Goal: Find specific page/section: Find specific page/section

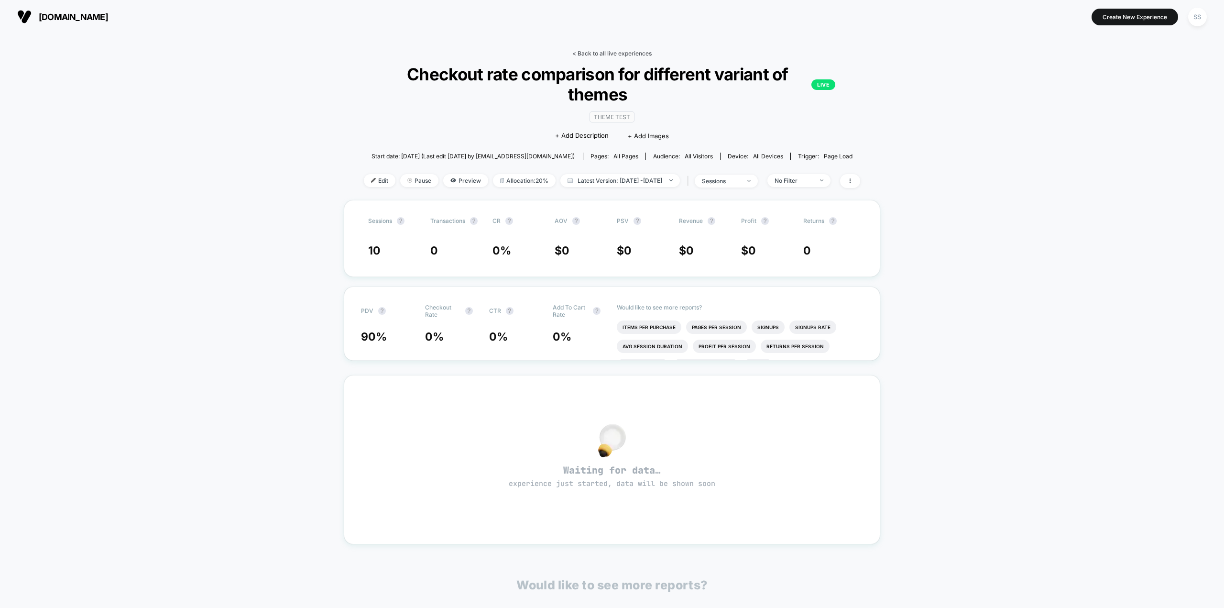
click at [586, 50] on link "< Back to all live experiences" at bounding box center [611, 53] width 79 height 7
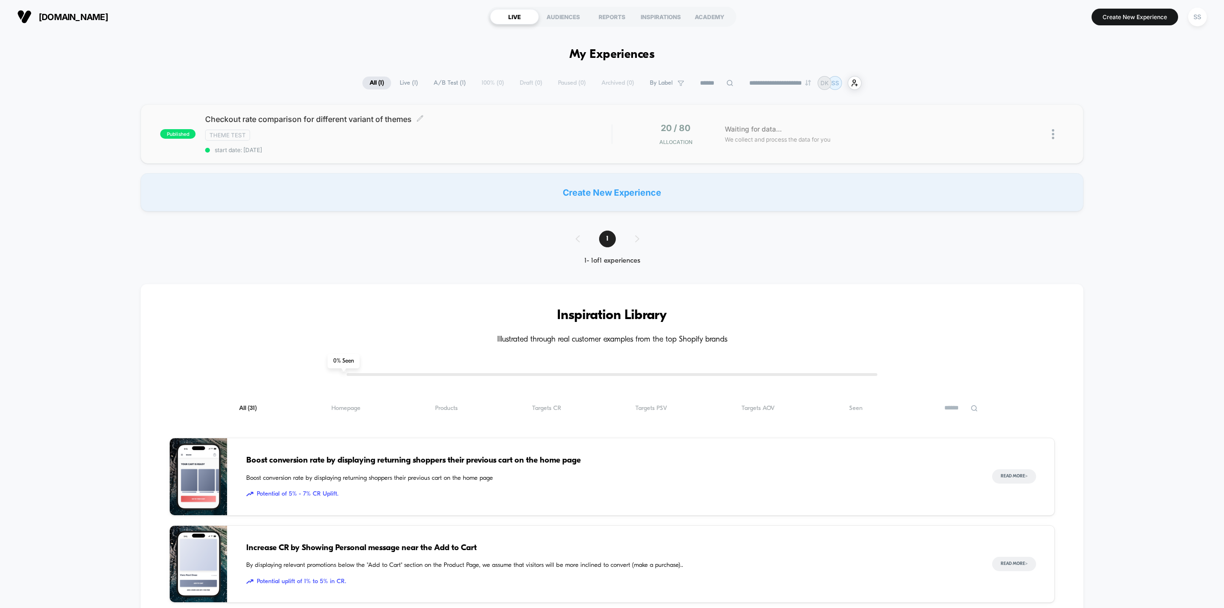
click at [499, 134] on div "Theme Test" at bounding box center [408, 135] width 406 height 11
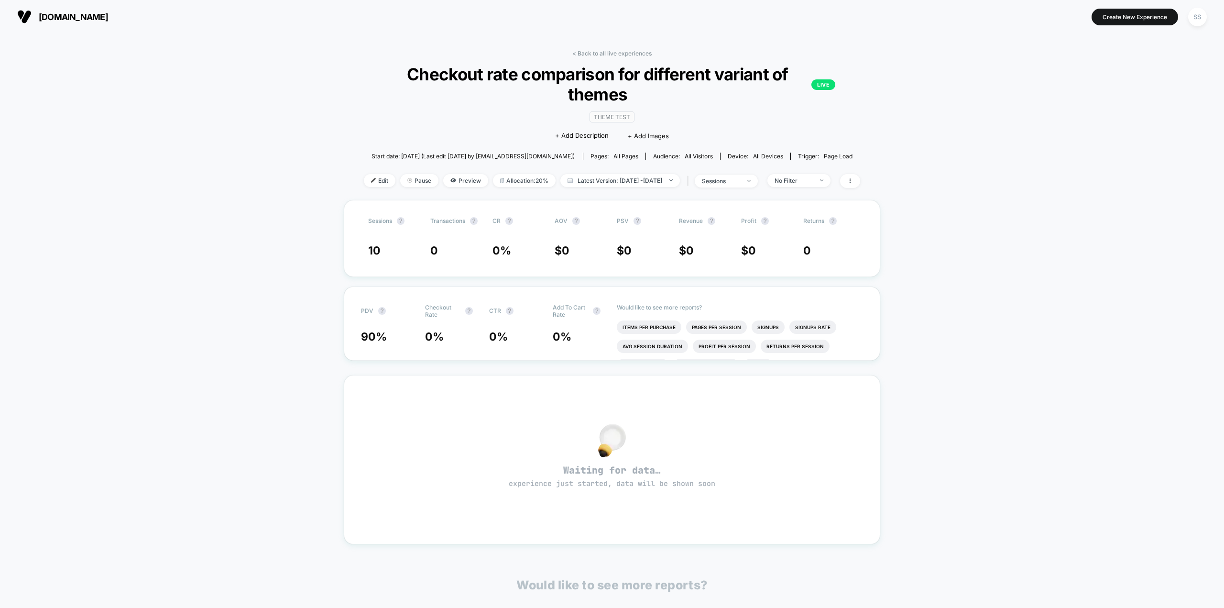
click at [616, 45] on div "< Back to all live experiences Checkout rate comparison for different variant o…" at bounding box center [612, 365] width 536 height 644
click at [610, 53] on link "< Back to all live experiences" at bounding box center [611, 53] width 79 height 7
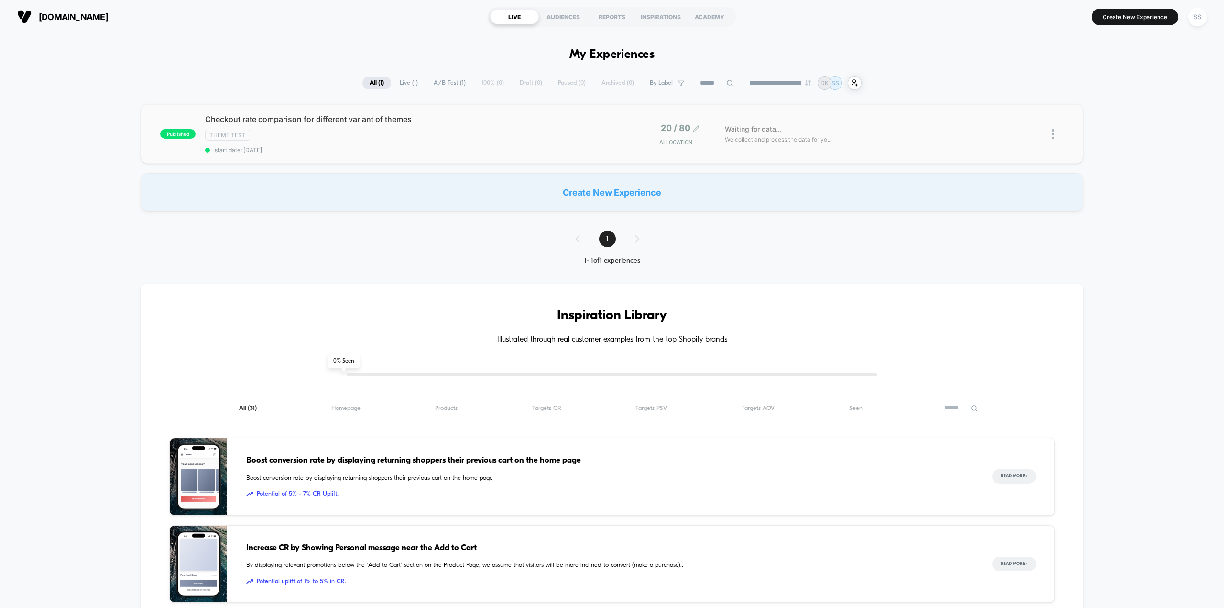
click at [687, 135] on div "20 / 80 Allocation" at bounding box center [673, 134] width 38 height 22
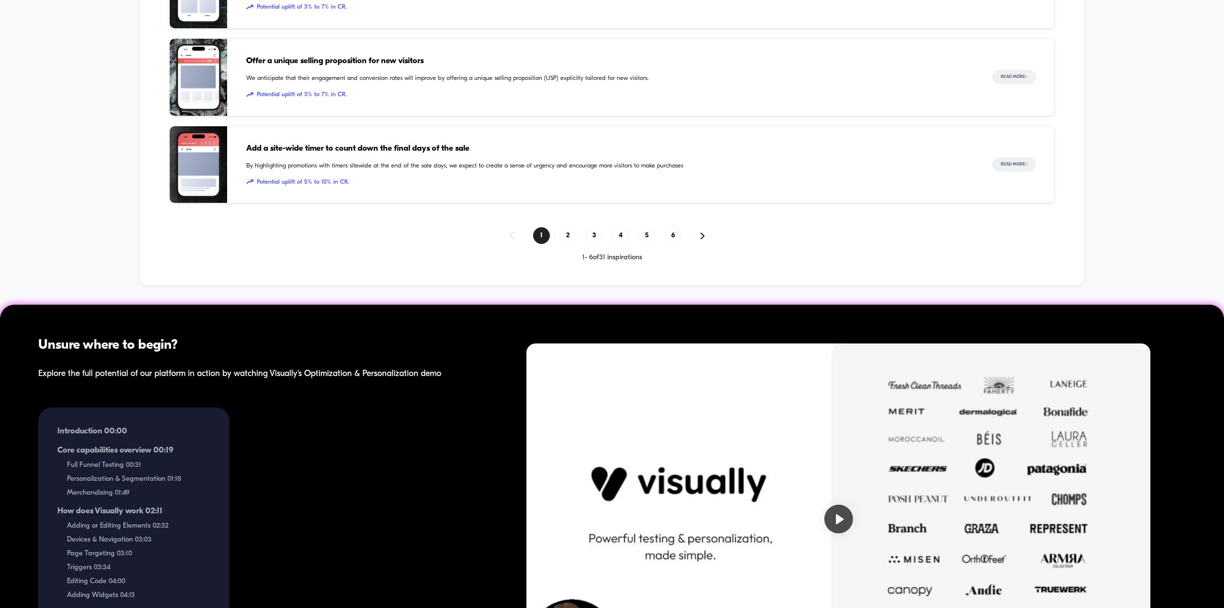
scroll to position [761, 0]
